Goal: Task Accomplishment & Management: Complete application form

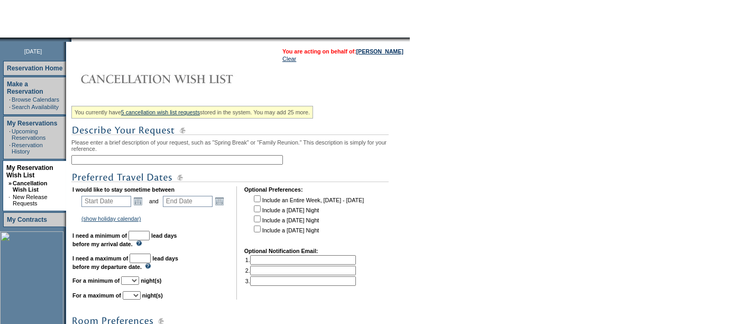
scroll to position [98, 0]
click at [144, 157] on input "text" at bounding box center [177, 159] width 212 height 10
type input "Adding onto [GEOGRAPHIC_DATA]"
click at [102, 202] on input "text" at bounding box center [106, 200] width 50 height 11
type input "[DATE]"
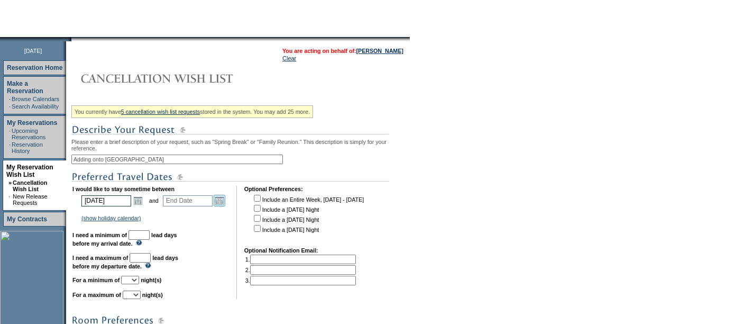
type input "[DATE]"
type input "184"
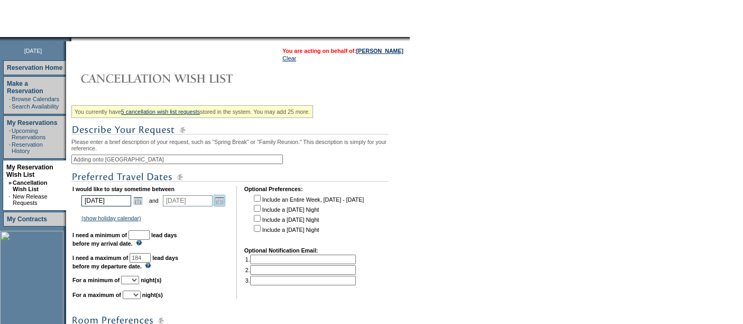
click at [225, 198] on link "Open the calendar popup." at bounding box center [220, 201] width 12 height 12
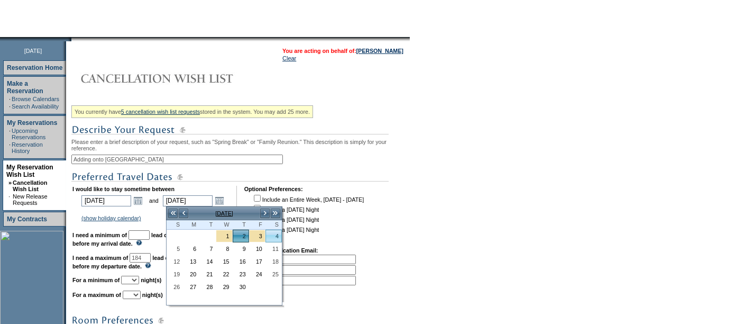
click at [275, 232] on link "4" at bounding box center [273, 236] width 15 height 12
type input "[DATE]"
type input "186"
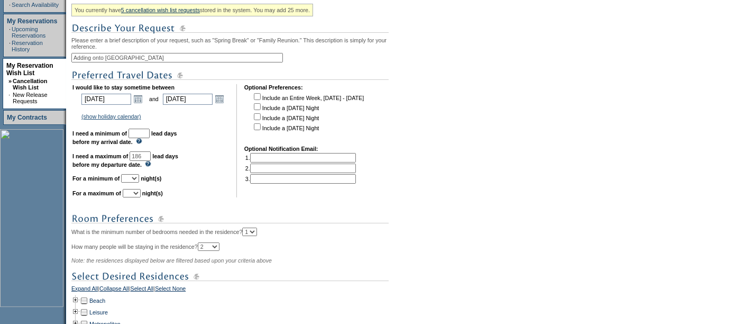
scroll to position [205, 0]
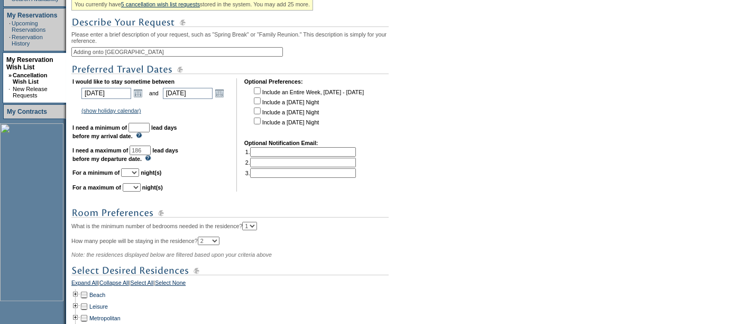
click at [150, 128] on input "text" at bounding box center [139, 128] width 21 height 10
type input "30"
click at [139, 173] on select "1 2 3 4 5 6 7 8 9 10 11 12 13 14" at bounding box center [130, 172] width 18 height 8
click at [139, 175] on select "1 2 3 4 5 6 7 8 9 10 11 12 13 14" at bounding box center [130, 172] width 18 height 8
select select "2"
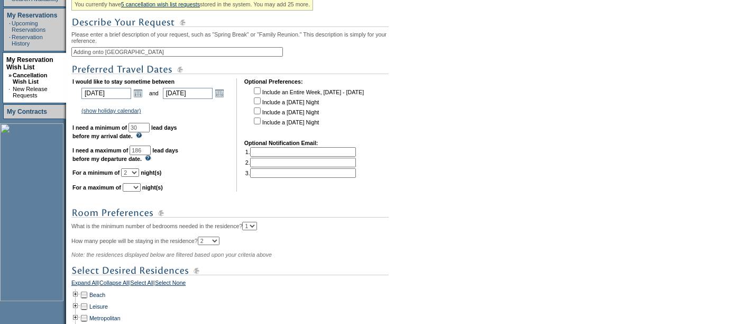
click at [134, 168] on select "1 2 3 4 5 6 7 8 9 10 11 12 13 14" at bounding box center [130, 172] width 18 height 8
click at [141, 186] on select "1 2 3 4 5 6 7 8 9 10 11 12 13 14" at bounding box center [132, 187] width 18 height 8
select select "3"
click at [135, 183] on select "1 2 3 4 5 6 7 8 9 10 11 12 13 14" at bounding box center [132, 187] width 18 height 8
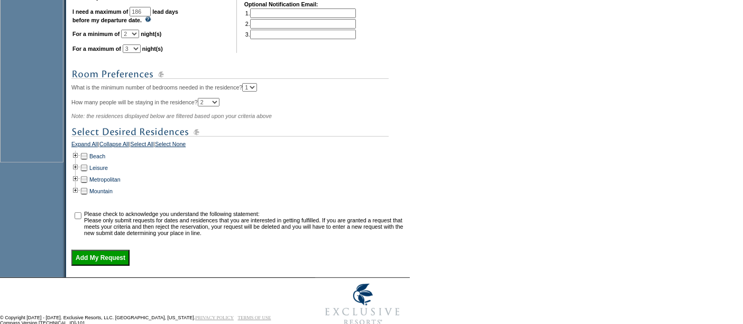
scroll to position [348, 0]
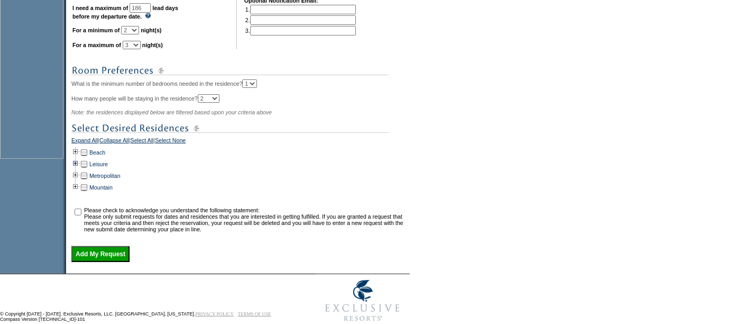
click at [79, 162] on td at bounding box center [75, 164] width 8 height 12
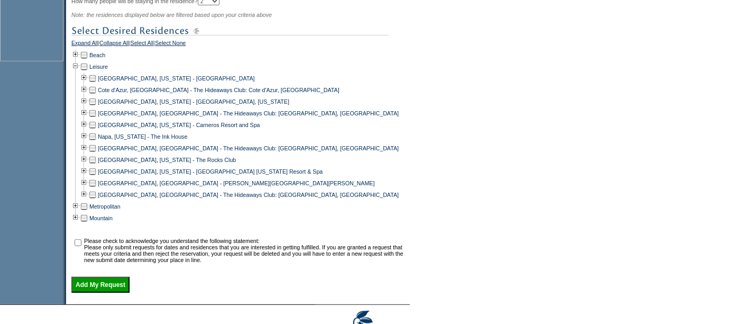
scroll to position [456, 0]
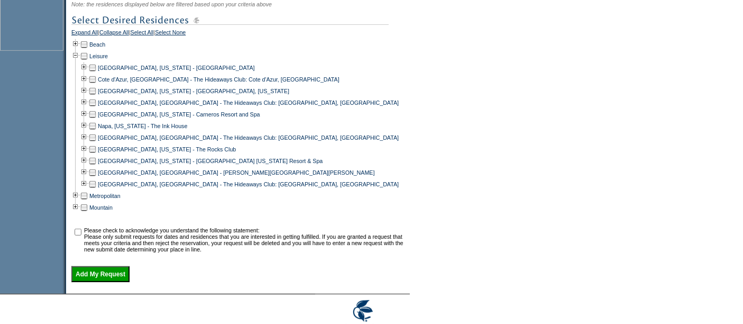
click at [95, 173] on td at bounding box center [92, 173] width 8 height 12
click at [97, 185] on td at bounding box center [92, 184] width 8 height 12
click at [81, 233] on input "checkbox" at bounding box center [78, 232] width 7 height 7
checkbox input "true"
click at [112, 276] on input "Add My Request" at bounding box center [100, 274] width 58 height 16
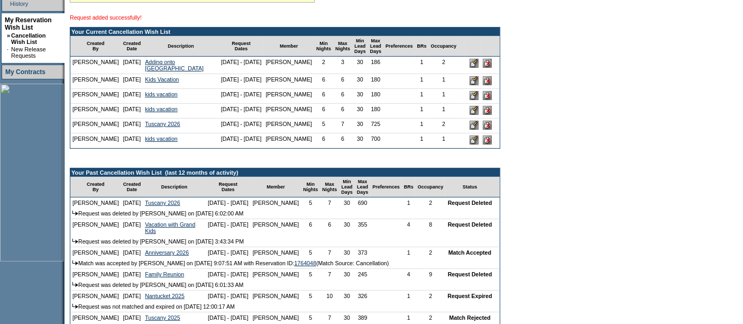
scroll to position [244, 0]
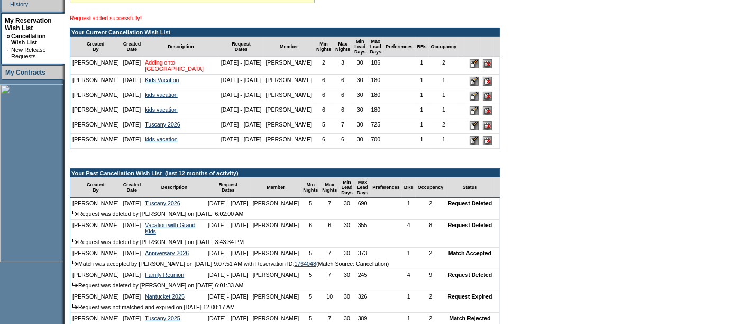
click at [151, 71] on link "Adding onto [GEOGRAPHIC_DATA]" at bounding box center [174, 65] width 59 height 13
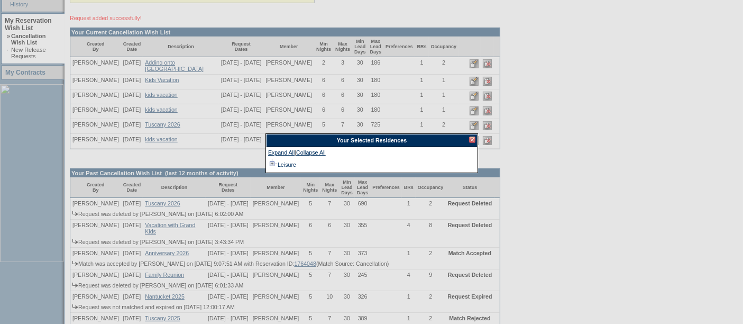
click at [271, 161] on td at bounding box center [272, 165] width 8 height 12
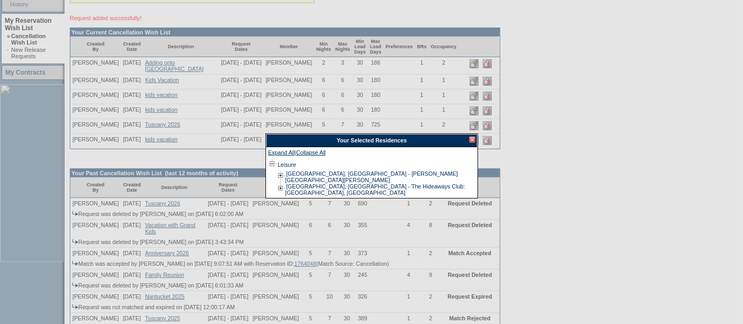
click at [471, 140] on div at bounding box center [472, 139] width 6 height 6
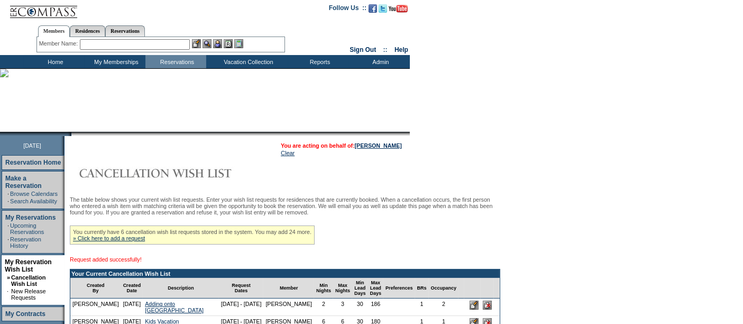
scroll to position [0, 0]
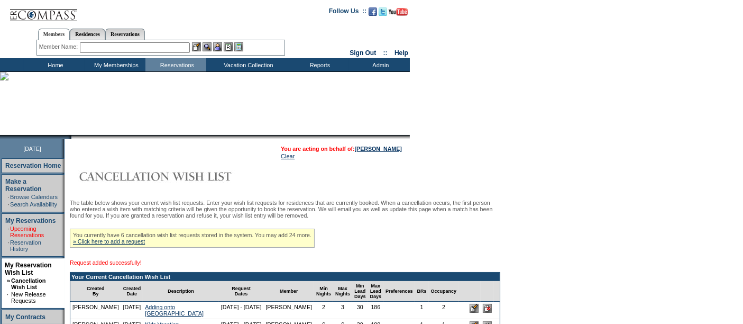
click at [26, 225] on link "Upcoming Reservations" at bounding box center [27, 231] width 34 height 13
